Goal: Use online tool/utility: Utilize a website feature to perform a specific function

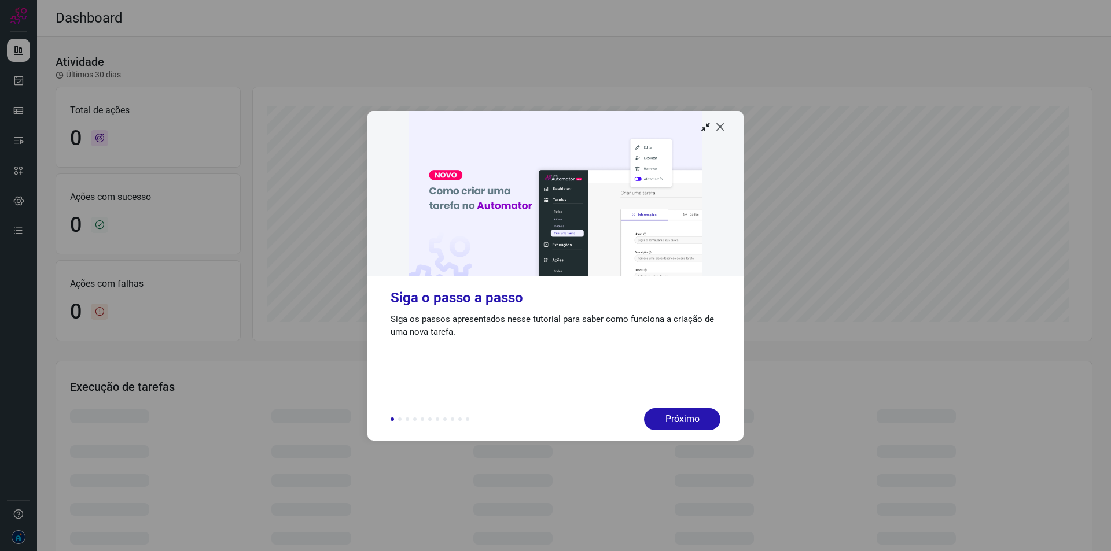
click at [724, 130] on icon at bounding box center [721, 127] width 12 height 12
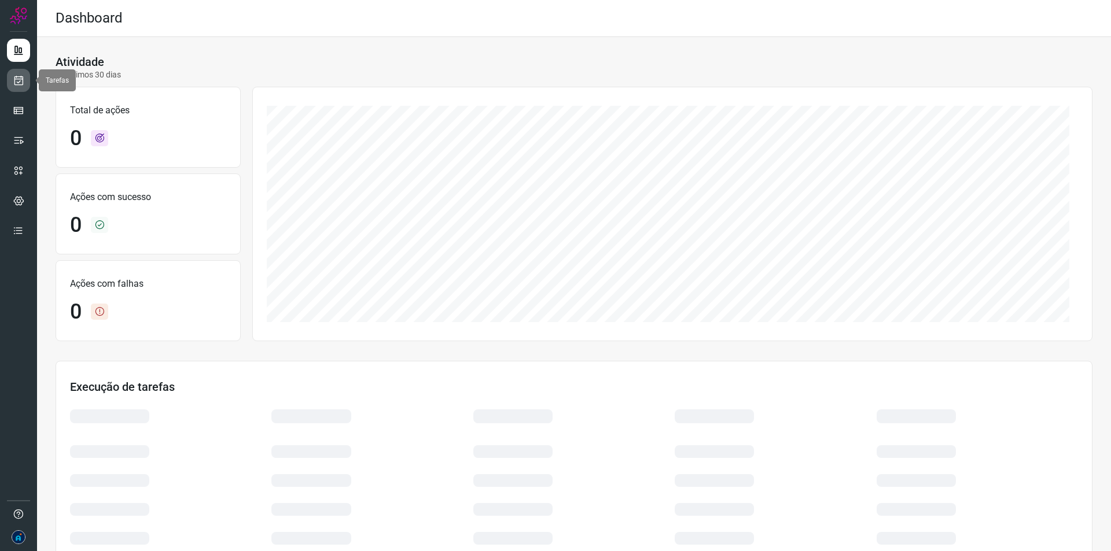
click at [12, 76] on link at bounding box center [18, 80] width 23 height 23
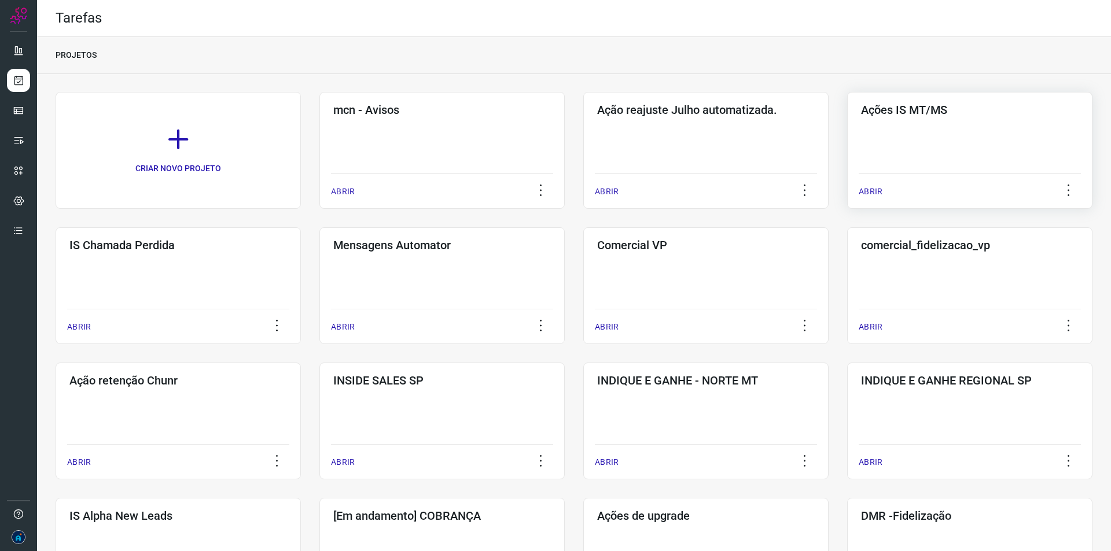
click at [907, 174] on div "ABRIR" at bounding box center [970, 188] width 222 height 29
click at [865, 187] on p "ABRIR" at bounding box center [871, 192] width 24 height 12
click at [301, 227] on div "Ações IS MT/MS ABRIR" at bounding box center [178, 285] width 245 height 117
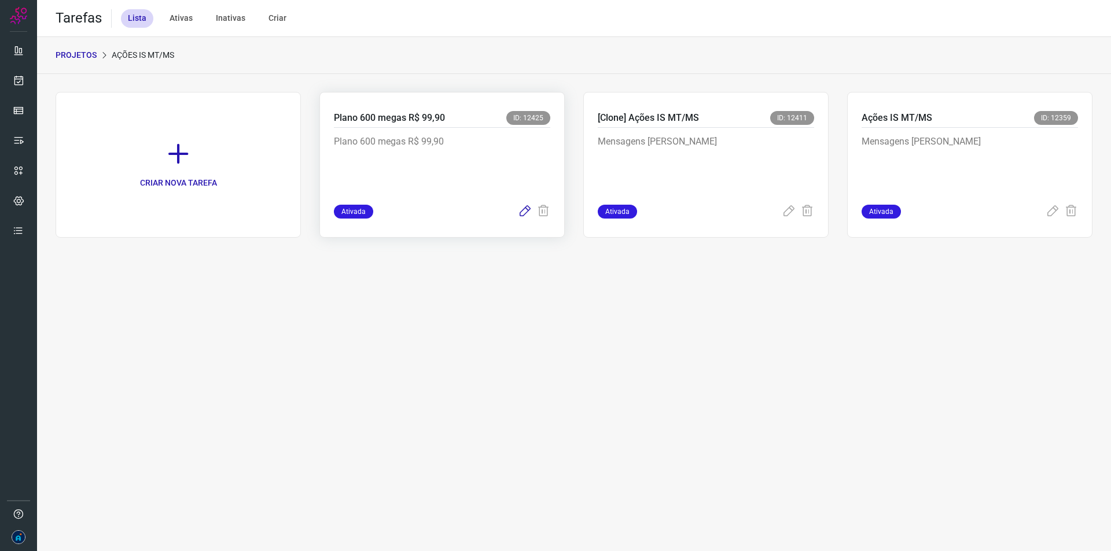
click at [523, 211] on icon at bounding box center [525, 212] width 14 height 14
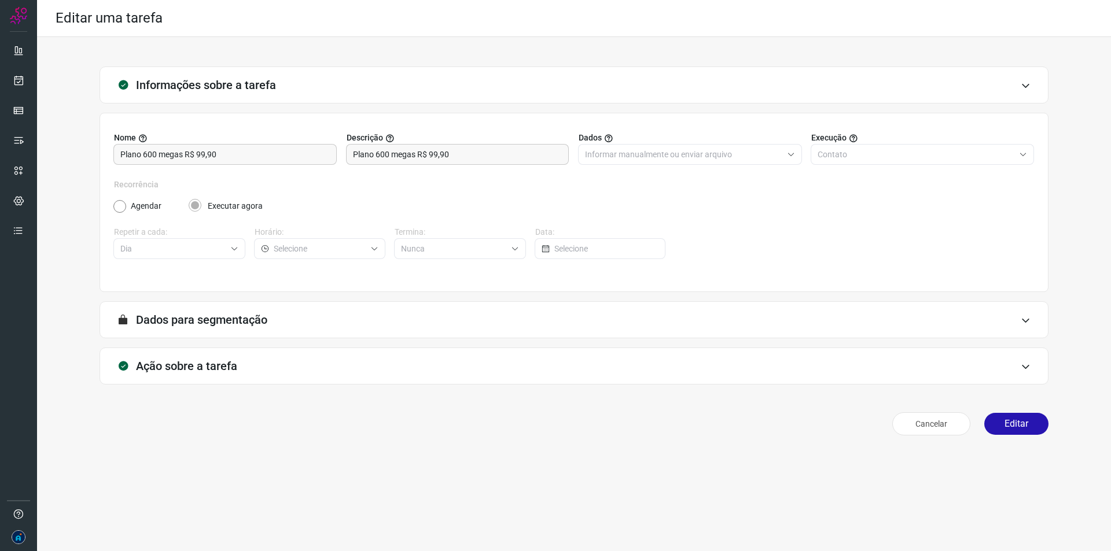
click at [404, 312] on div "A segmentação de dados está desabilitada porque a opção de envio manual foi sel…" at bounding box center [574, 319] width 949 height 37
click at [1018, 423] on button "Editar" at bounding box center [1016, 424] width 64 height 22
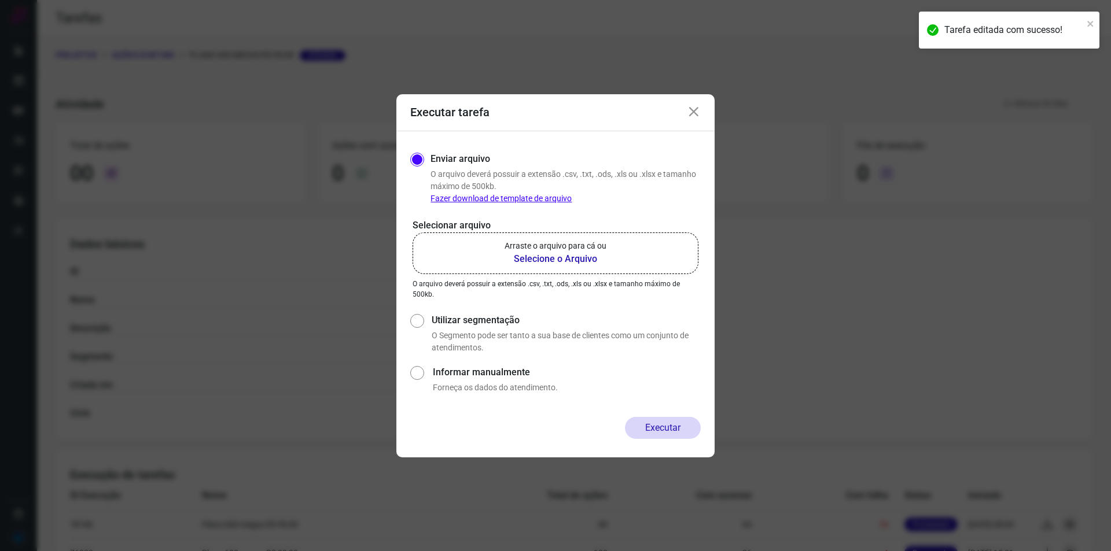
click at [542, 259] on b "Selecione o Arquivo" at bounding box center [555, 259] width 102 height 14
click at [0, 0] on input "Arraste o arquivo para cá ou Selecione o Arquivo" at bounding box center [0, 0] width 0 height 0
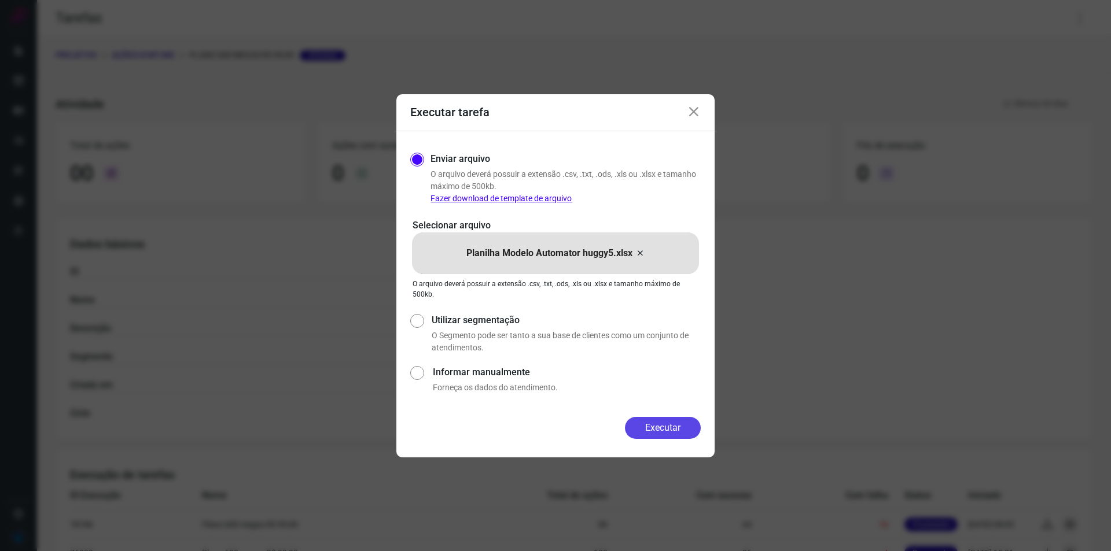
click at [683, 430] on button "Executar" at bounding box center [663, 428] width 76 height 22
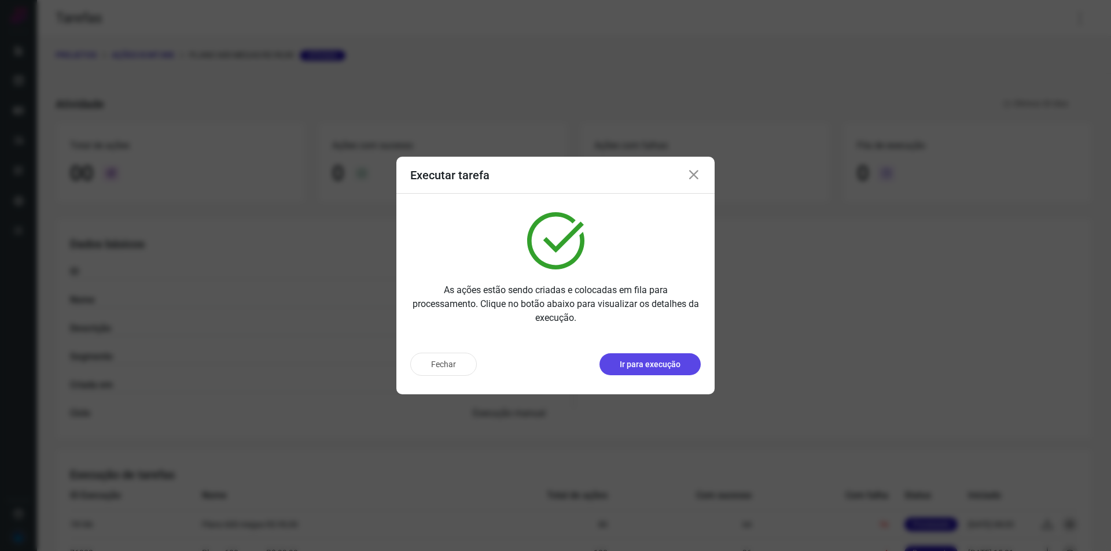
click at [653, 359] on p "Ir para execução" at bounding box center [650, 365] width 61 height 12
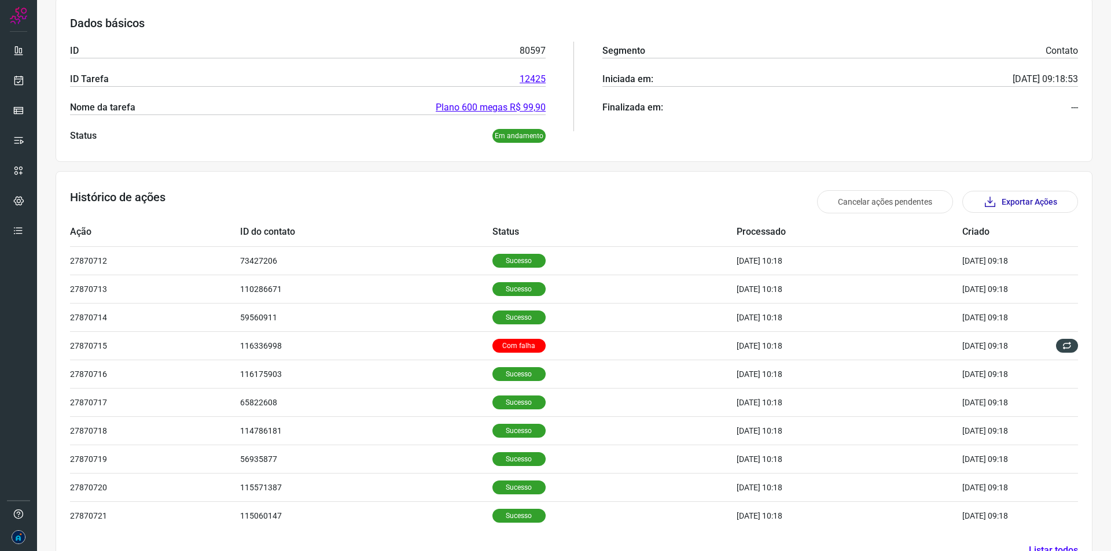
scroll to position [211, 0]
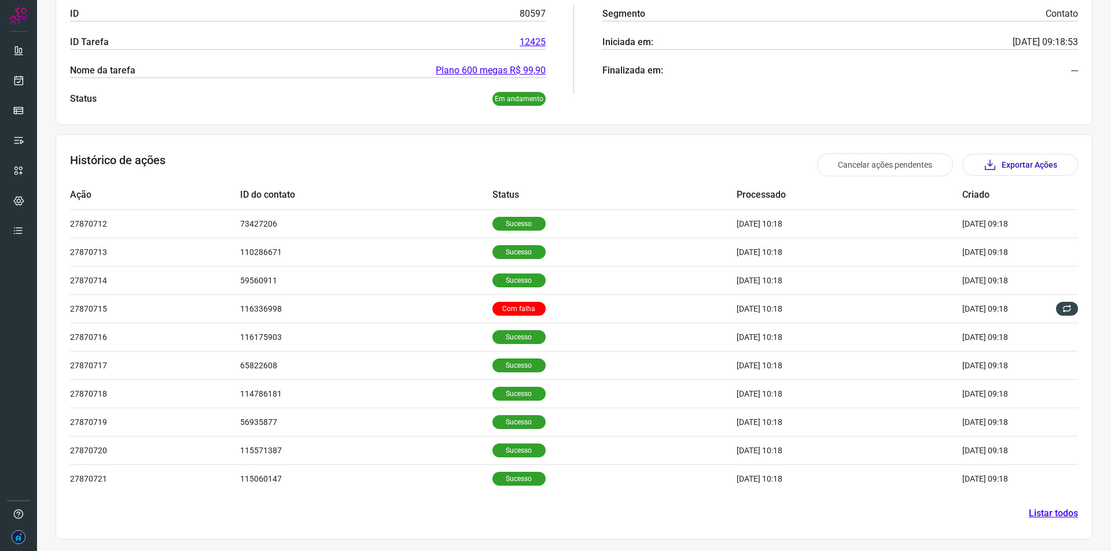
click at [1062, 511] on link "Listar todos" at bounding box center [1053, 514] width 49 height 14
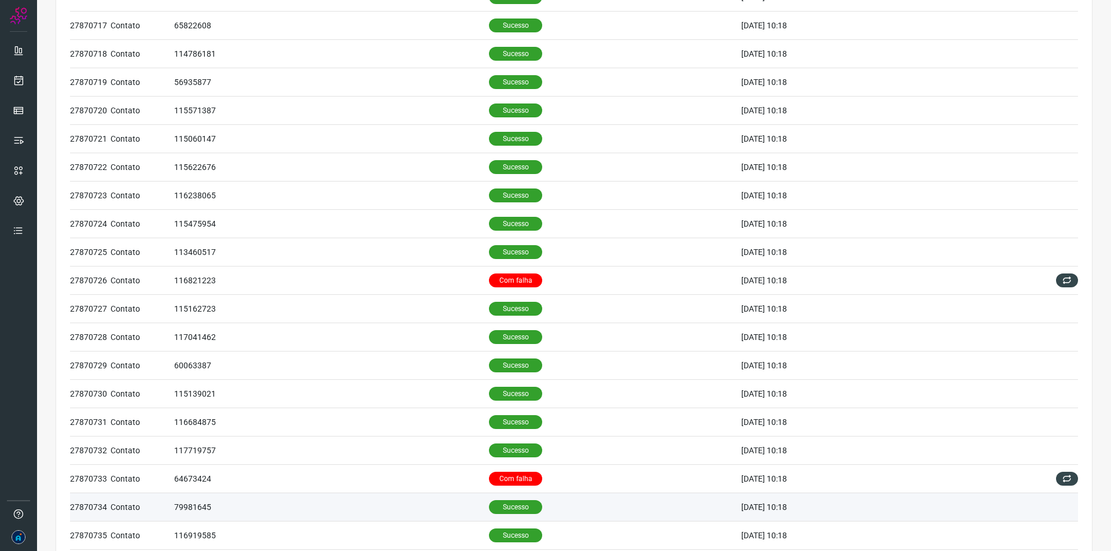
scroll to position [326, 0]
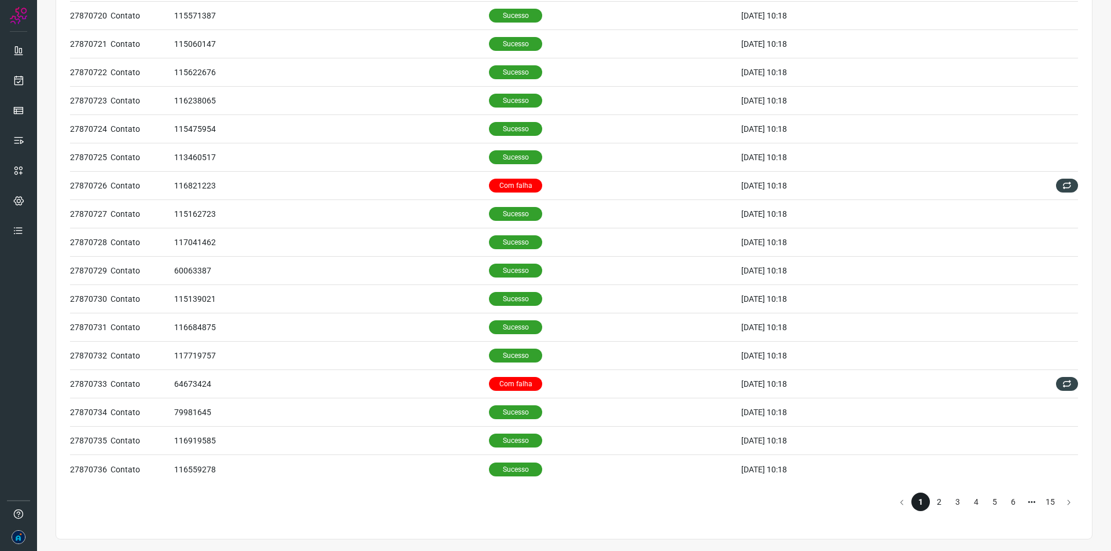
click at [930, 497] on li "2" at bounding box center [939, 502] width 19 height 19
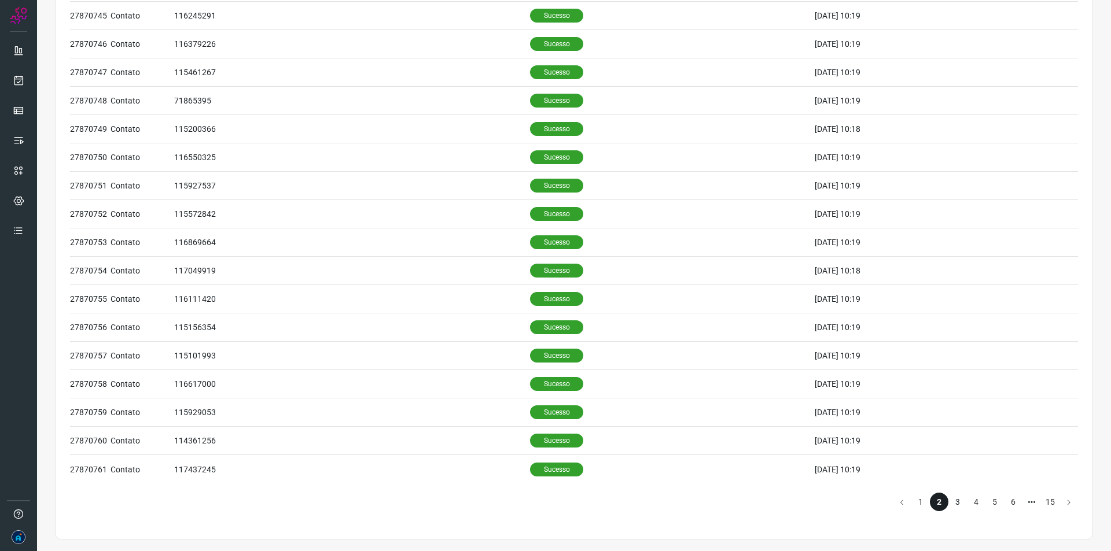
click at [950, 499] on li "3" at bounding box center [957, 502] width 19 height 19
